Goal: Communication & Community: Participate in discussion

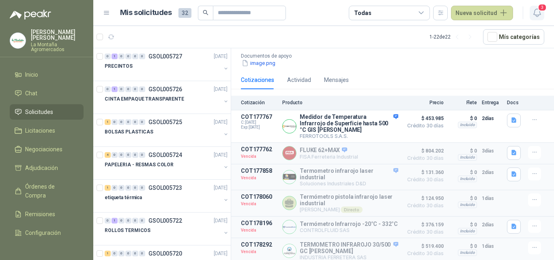
click at [540, 9] on span "3" at bounding box center [541, 8] width 9 height 8
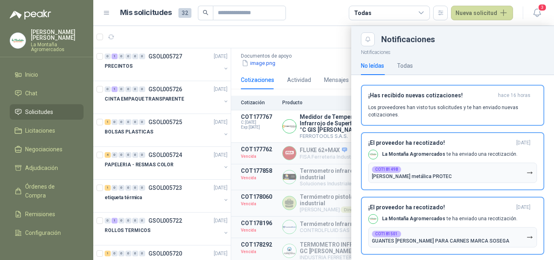
click at [305, 35] on div at bounding box center [323, 143] width 460 height 234
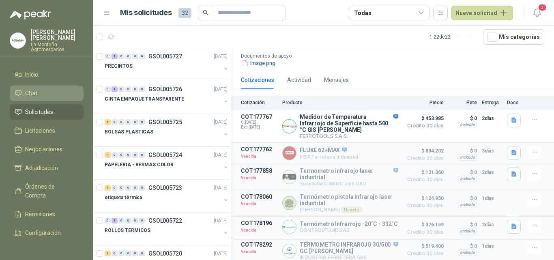
click at [45, 93] on li "Chat" at bounding box center [47, 93] width 64 height 9
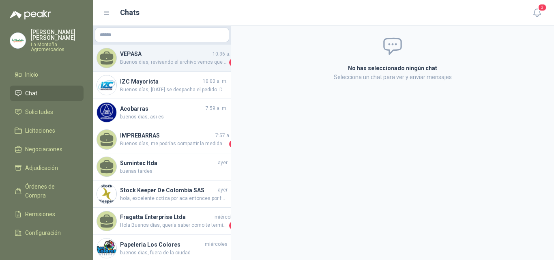
click at [154, 68] on div "VEPASA 10:36 a. m. Buenos dias, revisando el archivo vemos que manejan los prec…" at bounding box center [161, 58] width 137 height 27
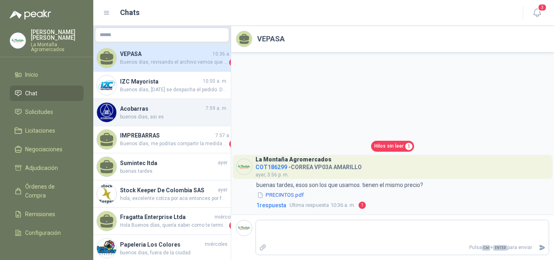
click at [145, 120] on span "buenos dias, asi es" at bounding box center [173, 117] width 107 height 8
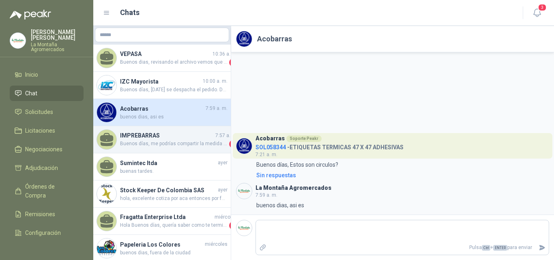
click at [127, 137] on h4 "IMPREBARRAS" at bounding box center [167, 135] width 94 height 9
